Goal: Transaction & Acquisition: Purchase product/service

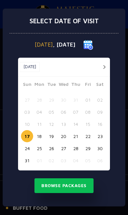
scroll to position [2, 0]
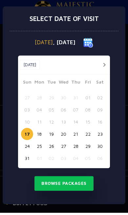
click at [63, 187] on button "Browse Packages" at bounding box center [63, 185] width 59 height 15
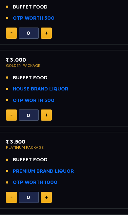
scroll to position [130, 0]
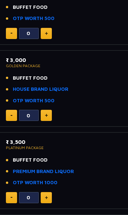
click at [83, 88] on li "HOUSE BRAND LIQUOR" at bounding box center [64, 89] width 116 height 8
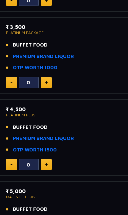
scroll to position [245, 0]
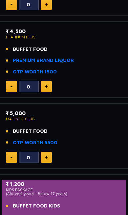
scroll to position [321, 0]
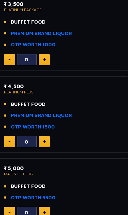
scroll to position [267, 2]
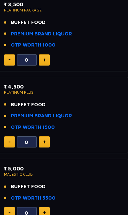
click at [69, 105] on li "BUFFET FOOD" at bounding box center [62, 105] width 116 height 8
click at [21, 91] on p "PLATINUM PLUS" at bounding box center [62, 92] width 116 height 4
click at [45, 140] on img at bounding box center [44, 141] width 3 height 3
type input "1"
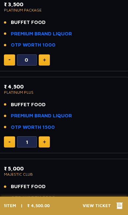
click at [97, 205] on span "View Ticket" at bounding box center [98, 205] width 32 height 7
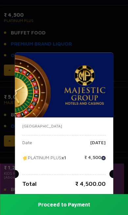
scroll to position [339, 2]
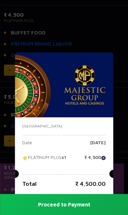
click at [108, 194] on div "India Date Sunday, 17 Aug 2025 PLATINUM PLUS x1 ₹ 4,500 Total ₹ 4,500.00" at bounding box center [64, 155] width 98 height 77
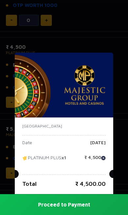
scroll to position [307, 0]
